Goal: Transaction & Acquisition: Download file/media

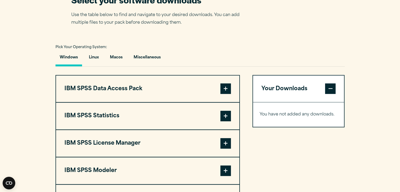
scroll to position [342, 0]
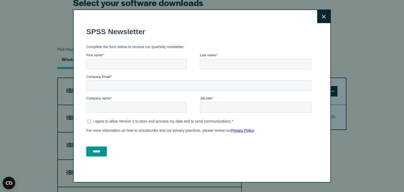
click at [329, 100] on div "Search for: Submit Site Search Part of Open Site Search Open Site Menu Close" at bounding box center [202, 44] width 404 height 772
click at [324, 11] on button "Close" at bounding box center [323, 16] width 13 height 13
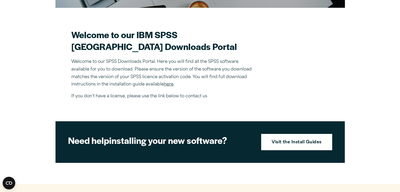
scroll to position [137, 0]
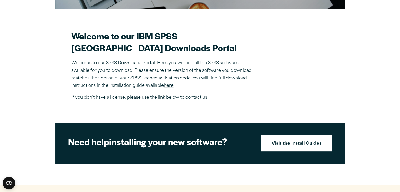
click at [167, 88] on link "here" at bounding box center [169, 86] width 10 height 4
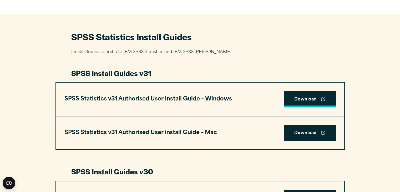
scroll to position [224, 0]
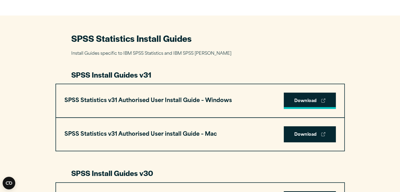
click at [299, 97] on link "Download" at bounding box center [310, 101] width 52 height 16
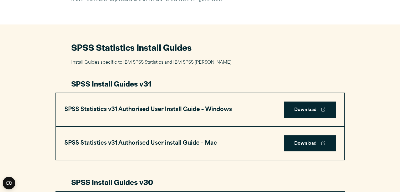
scroll to position [212, 0]
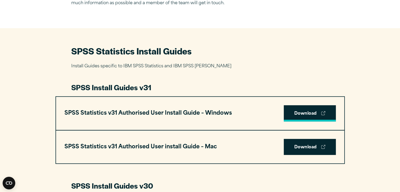
click at [322, 112] on icon at bounding box center [323, 113] width 4 height 4
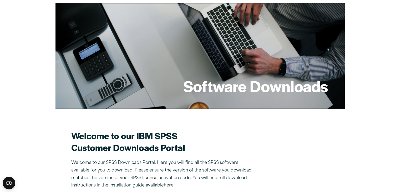
scroll to position [33, 0]
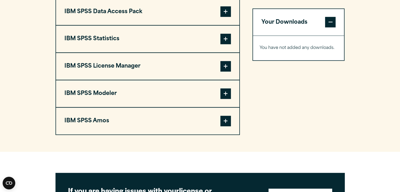
scroll to position [422, 0]
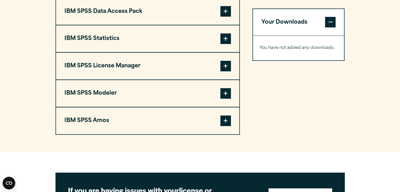
click at [221, 44] on span at bounding box center [225, 38] width 11 height 11
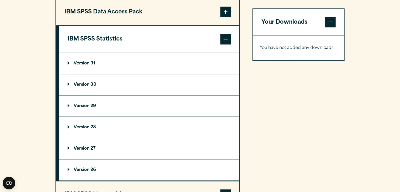
scroll to position [403, 0]
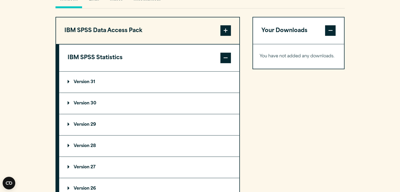
click at [81, 84] on p "Version 31" at bounding box center [82, 82] width 28 height 4
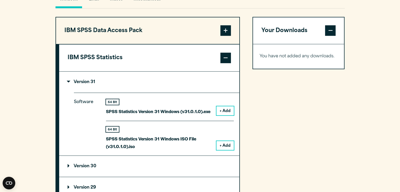
click at [223, 115] on button "+ Add" at bounding box center [225, 110] width 17 height 9
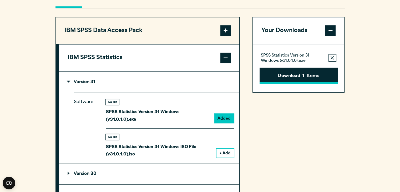
click at [289, 84] on button "Download 1 Items" at bounding box center [299, 76] width 78 height 16
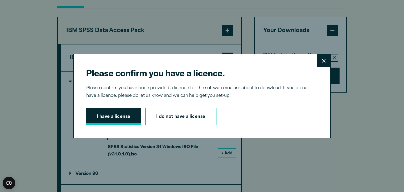
click at [117, 120] on button "I have a license" at bounding box center [113, 116] width 55 height 16
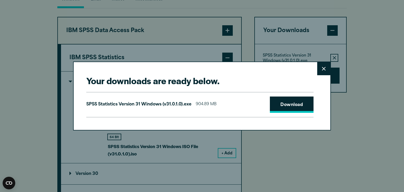
click at [290, 104] on link "Download" at bounding box center [292, 105] width 44 height 16
click at [363, 21] on div "Your downloads are ready below. Close SPSS Statistics Version 31 Windows (v31.0…" at bounding box center [202, 96] width 404 height 192
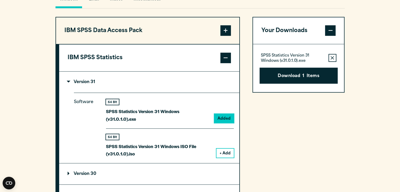
click at [379, 52] on section "Select your software downloads Use the table below to find and navigate to your…" at bounding box center [200, 144] width 400 height 450
drag, startPoint x: 356, startPoint y: 54, endPoint x: 366, endPoint y: 8, distance: 47.2
click at [356, 54] on section "Select your software downloads Use the table below to find and navigate to your…" at bounding box center [200, 144] width 400 height 450
